Goal: Complete application form

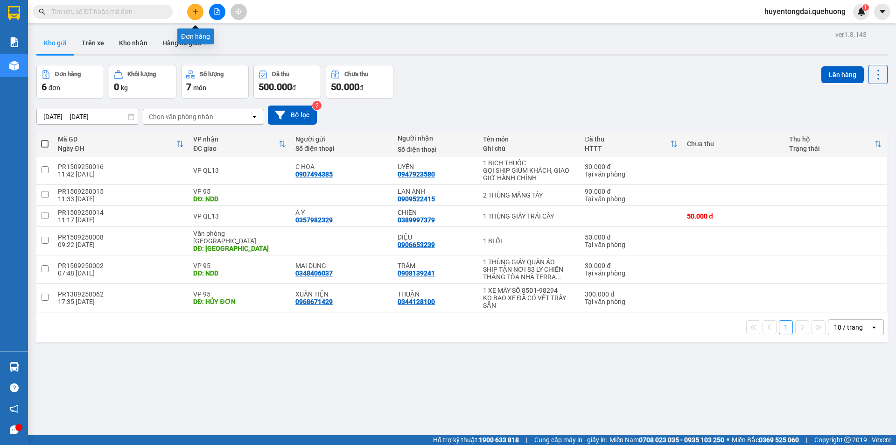
click at [196, 9] on icon "plus" at bounding box center [195, 11] width 7 height 7
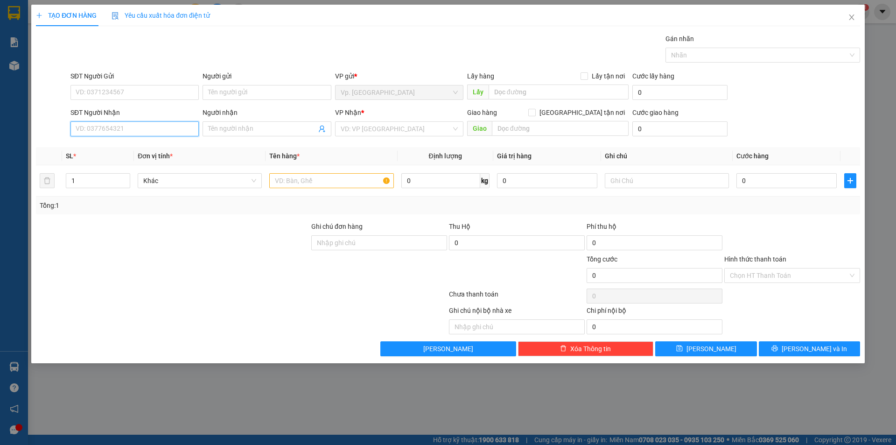
click at [132, 128] on input "SĐT Người Nhận" at bounding box center [134, 128] width 128 height 15
click at [132, 145] on div "0906327700 - [GEOGRAPHIC_DATA]" at bounding box center [134, 147] width 117 height 10
type input "0906327700"
type input "HÀ"
type input "0906327700"
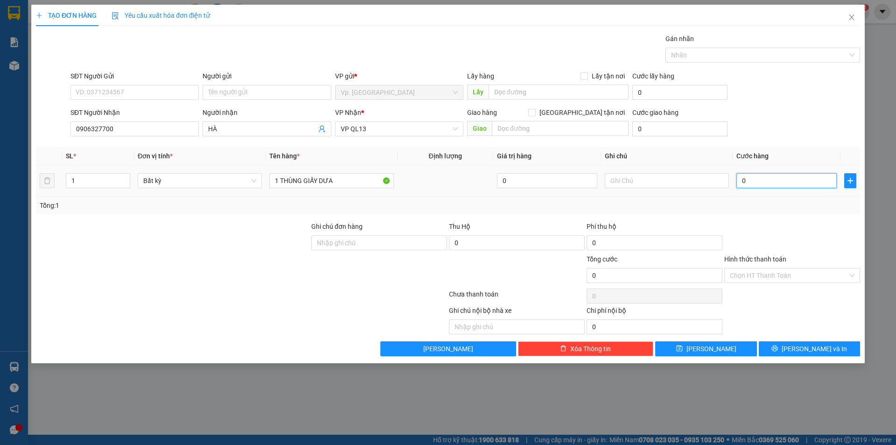
click at [759, 179] on input "0" at bounding box center [786, 180] width 100 height 15
type input "5"
type input "50"
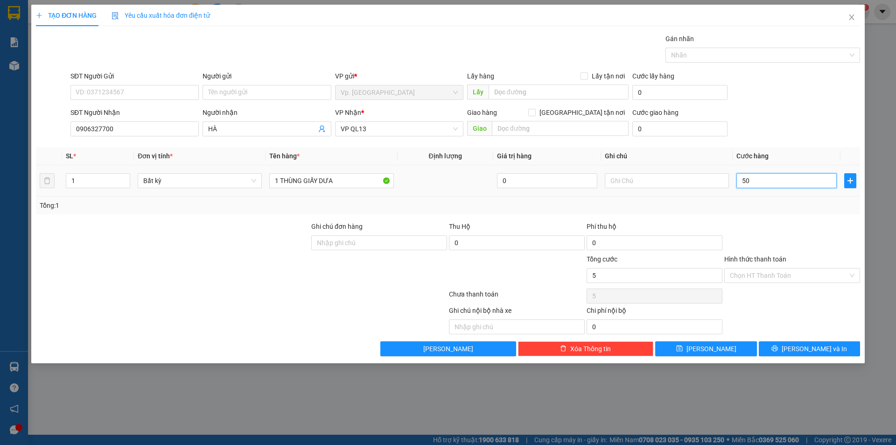
type input "50"
type input "50.000"
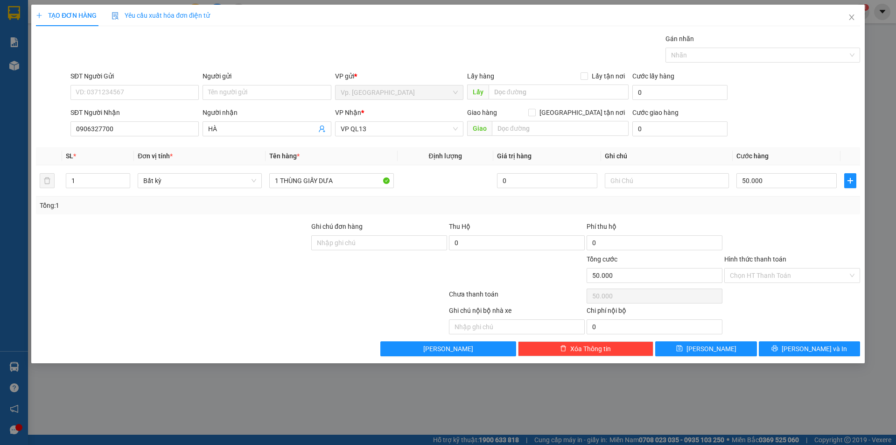
click at [774, 131] on div "SĐT Người Nhận 0906327700 Người nhận HÀ VP Nhận * VP QL13 Giao hàng Giao tận nơ…" at bounding box center [465, 123] width 793 height 33
click at [829, 349] on button "[PERSON_NAME] và In" at bounding box center [809, 348] width 101 height 15
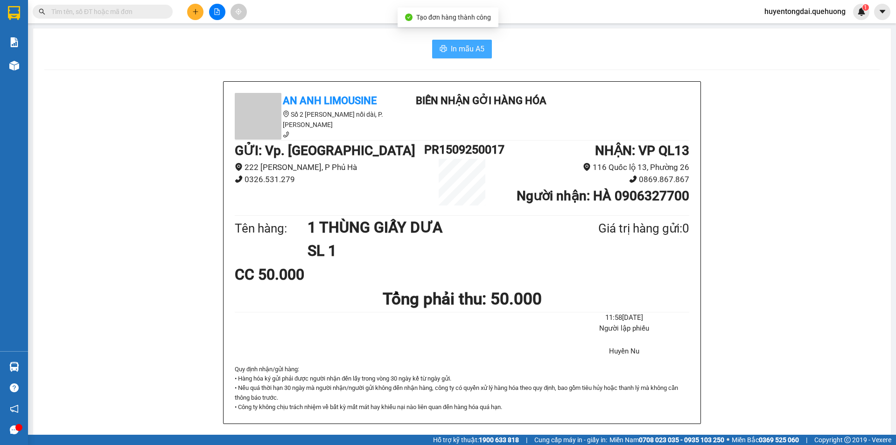
click at [451, 49] on span "In mẫu A5" at bounding box center [468, 49] width 34 height 12
click at [203, 10] on button at bounding box center [195, 12] width 16 height 16
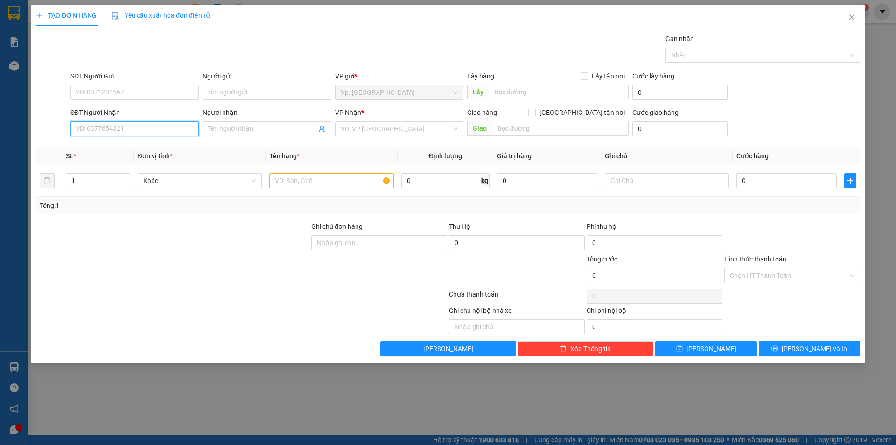
click at [156, 124] on input "SĐT Người Nhận" at bounding box center [134, 128] width 128 height 15
type input "6"
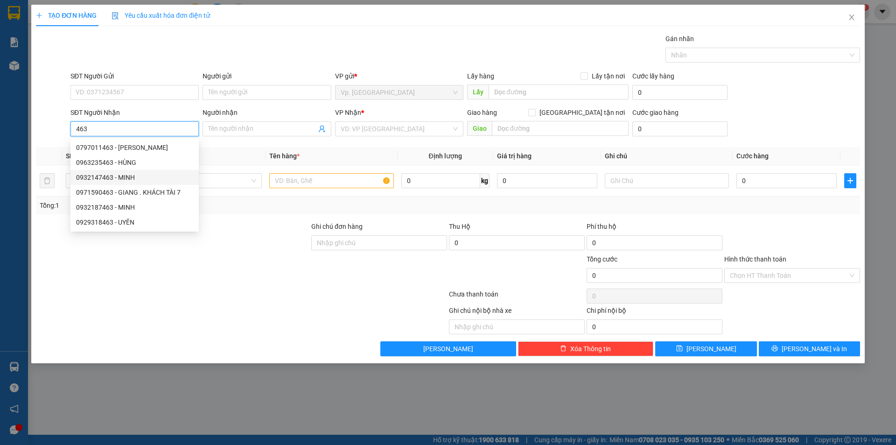
click at [148, 177] on div "0932147463 - MINH" at bounding box center [134, 177] width 117 height 10
type input "0932147463"
type input "MINH"
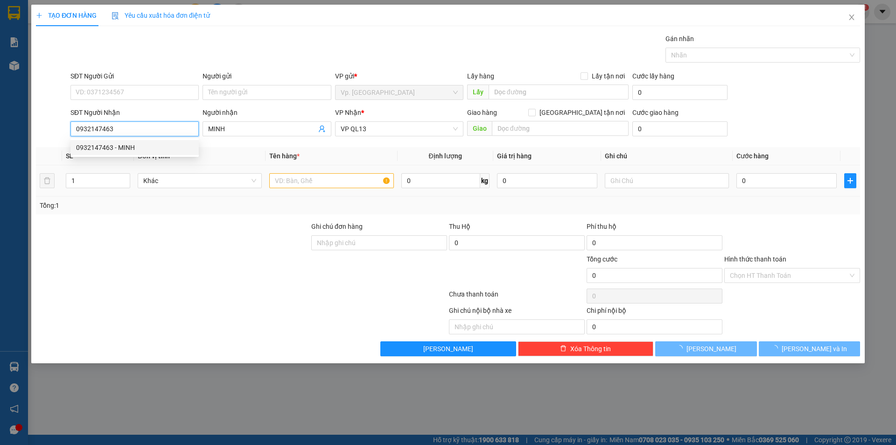
type input "50.000"
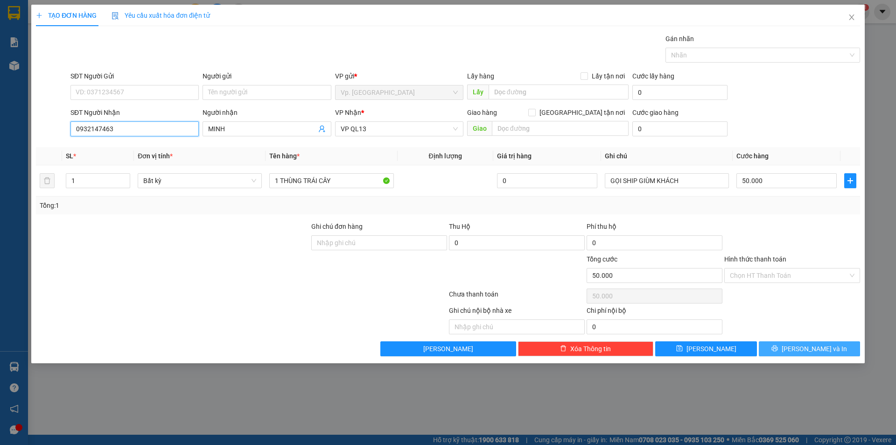
type input "0932147463"
click at [813, 352] on span "[PERSON_NAME] và In" at bounding box center [813, 348] width 65 height 10
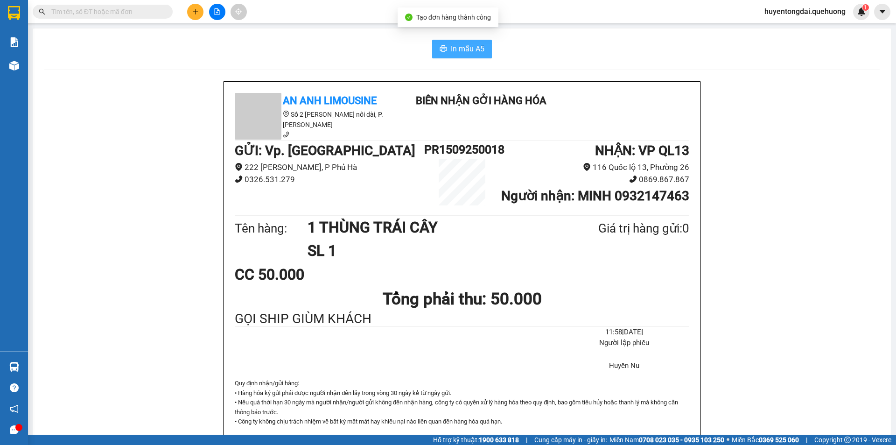
click at [441, 48] on icon "printer" at bounding box center [443, 48] width 7 height 7
click at [199, 14] on button at bounding box center [195, 12] width 16 height 16
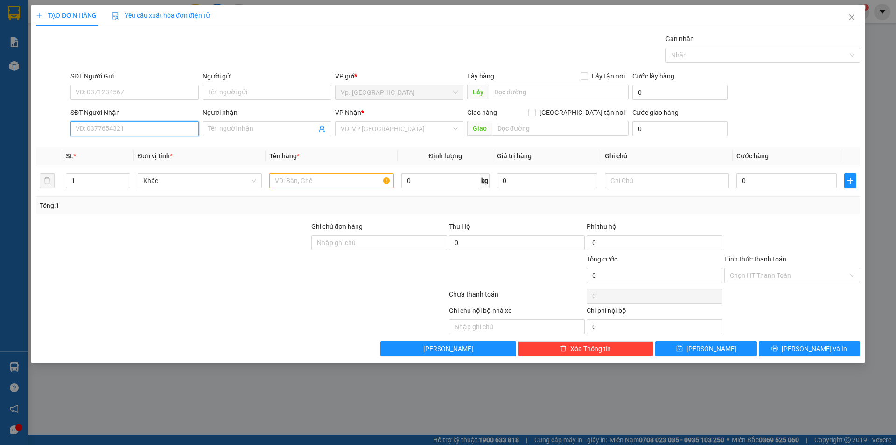
click at [156, 131] on input "SĐT Người Nhận" at bounding box center [134, 128] width 128 height 15
click at [165, 144] on div "0364252360 - VIỆT" at bounding box center [134, 147] width 117 height 10
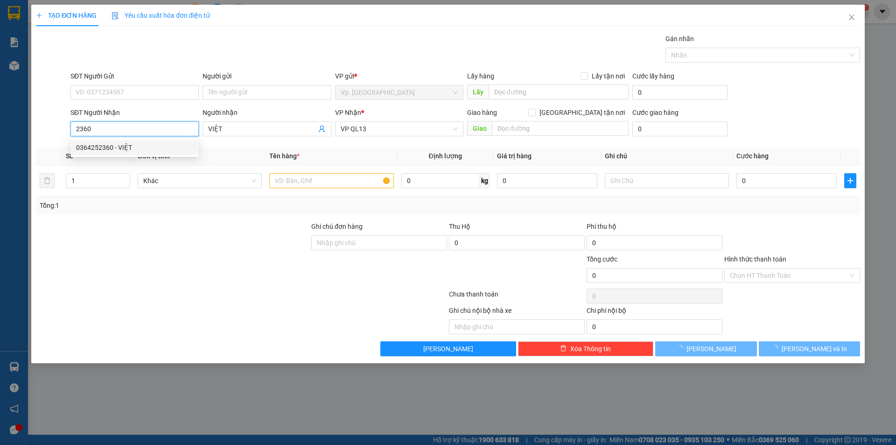
type input "0364252360"
type input "VIỆT"
type input "50.000"
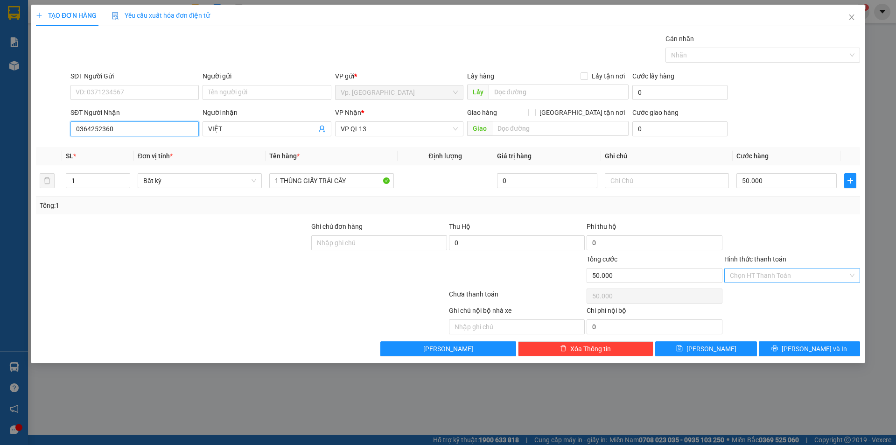
type input "0364252360"
click at [755, 274] on input "Hình thức thanh toán" at bounding box center [789, 275] width 118 height 14
click at [764, 232] on div at bounding box center [792, 237] width 138 height 33
click at [795, 344] on button "[PERSON_NAME] và In" at bounding box center [809, 348] width 101 height 15
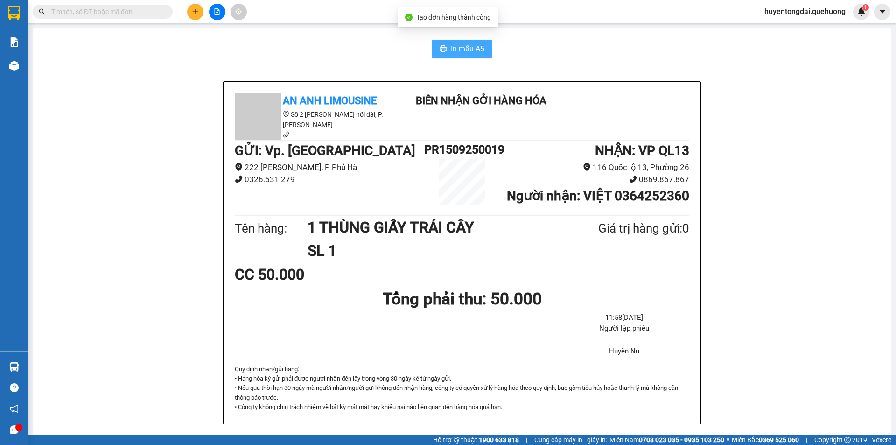
click at [459, 50] on span "In mẫu A5" at bounding box center [468, 49] width 34 height 12
click at [193, 9] on icon "plus" at bounding box center [195, 11] width 7 height 7
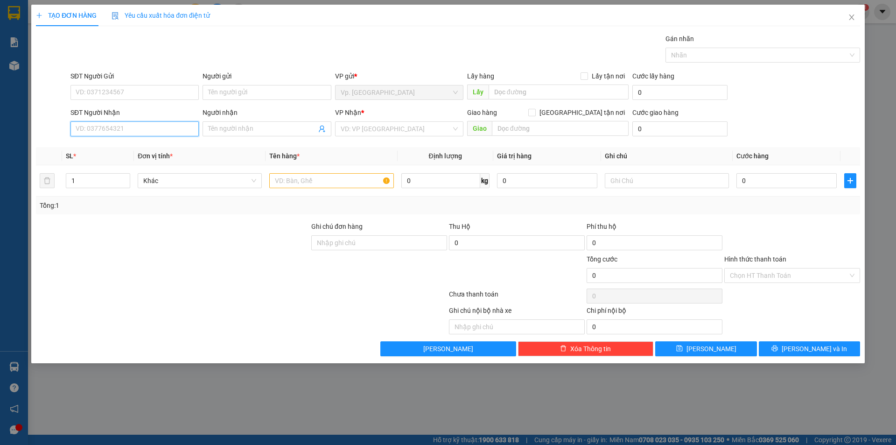
click at [147, 132] on input "SĐT Người Nhận" at bounding box center [134, 128] width 128 height 15
click at [133, 128] on input "772" at bounding box center [134, 128] width 128 height 15
click at [133, 143] on div "0388507772 - [PERSON_NAME]" at bounding box center [134, 147] width 117 height 10
type input "0388507772"
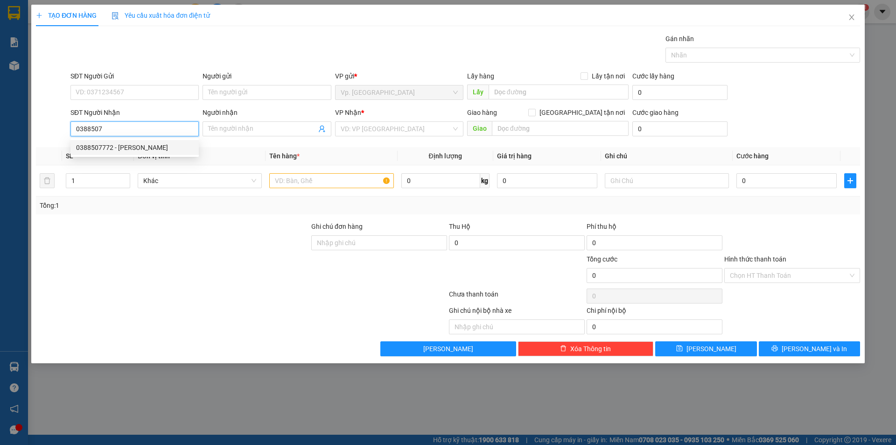
type input "VÂN"
type input "TÂN PHÚ"
type input "50.000"
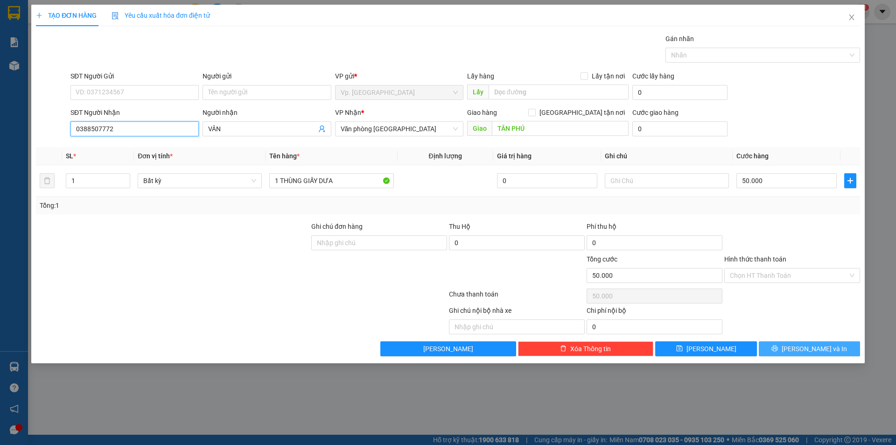
type input "0388507772"
click at [783, 345] on button "[PERSON_NAME] và In" at bounding box center [809, 348] width 101 height 15
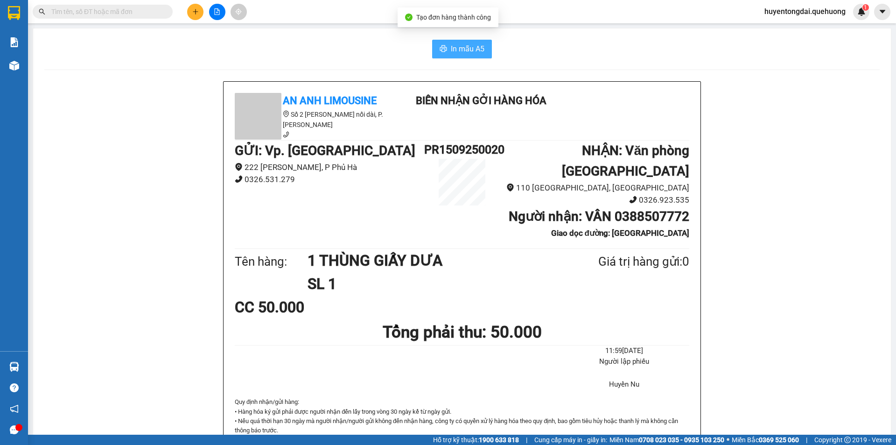
click at [458, 46] on span "In mẫu A5" at bounding box center [468, 49] width 34 height 12
click at [191, 13] on button at bounding box center [195, 12] width 16 height 16
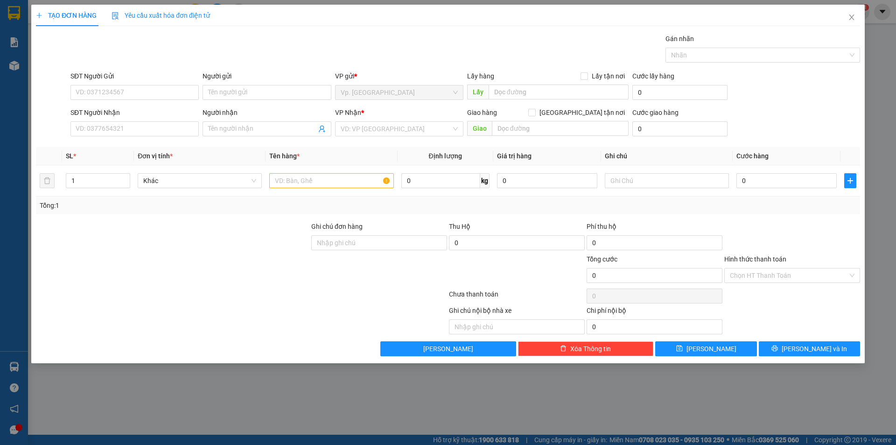
click at [177, 117] on div "SĐT Người Nhận" at bounding box center [134, 112] width 128 height 10
click at [177, 121] on input "SĐT Người Nhận" at bounding box center [134, 128] width 128 height 15
click at [175, 118] on div "SĐT Người Nhận" at bounding box center [134, 114] width 128 height 14
